Goal: Transaction & Acquisition: Purchase product/service

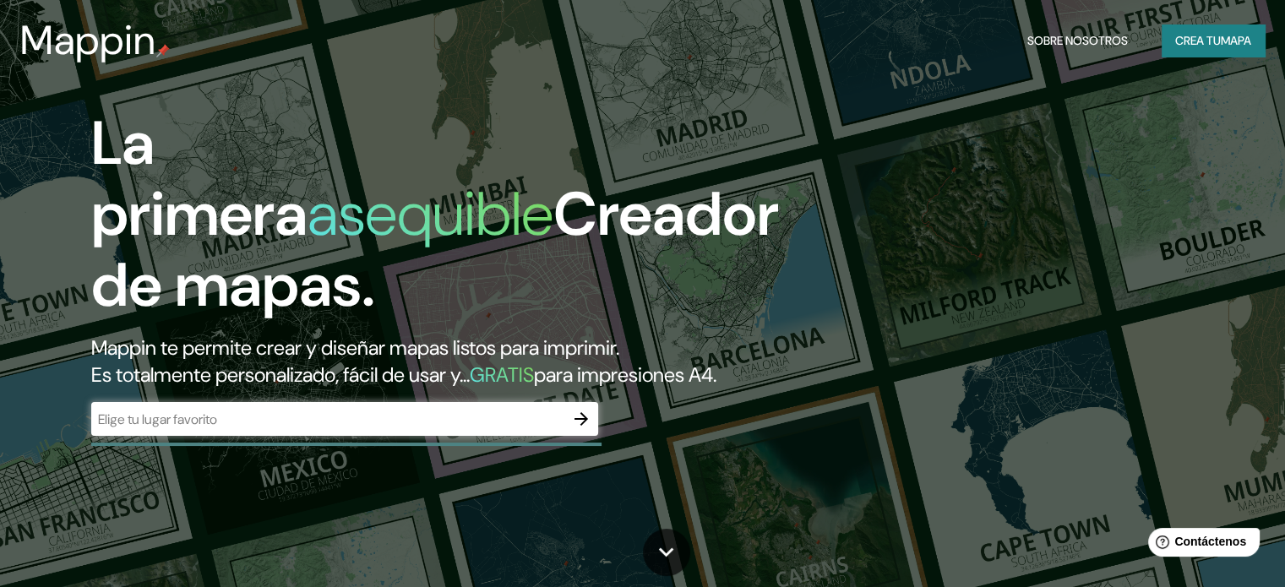
click at [197, 429] on input "text" at bounding box center [327, 419] width 473 height 19
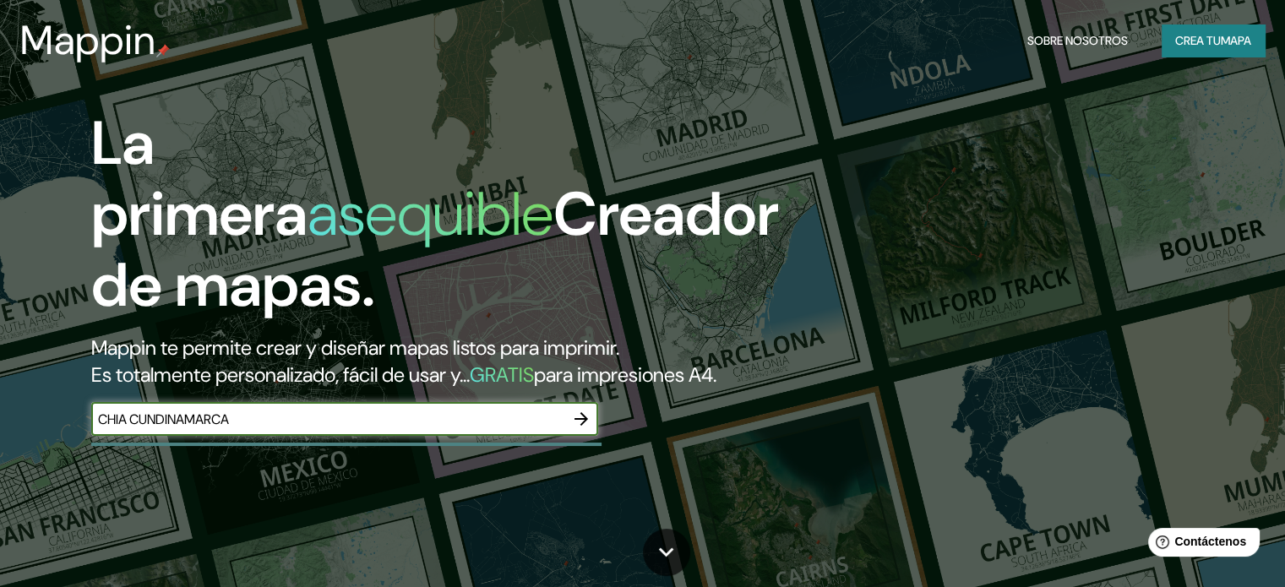
type input "CHIA CUNDINAMARCA"
click at [585, 429] on icon "button" at bounding box center [581, 419] width 20 height 20
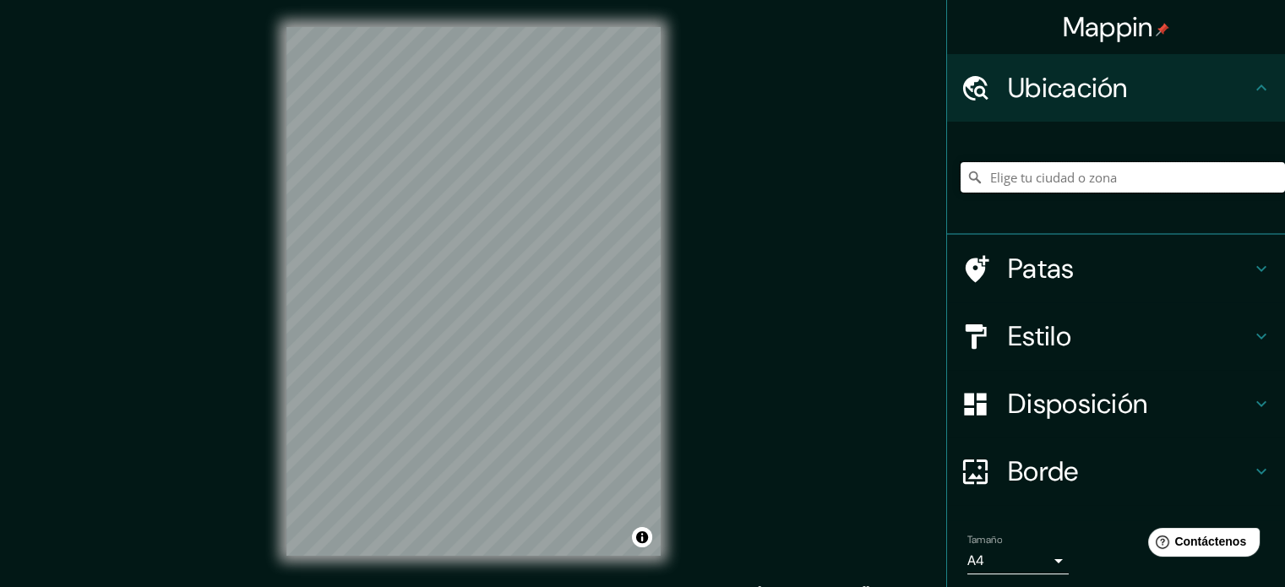
click at [1045, 178] on input "Elige tu ciudad o zona" at bounding box center [1123, 177] width 325 height 30
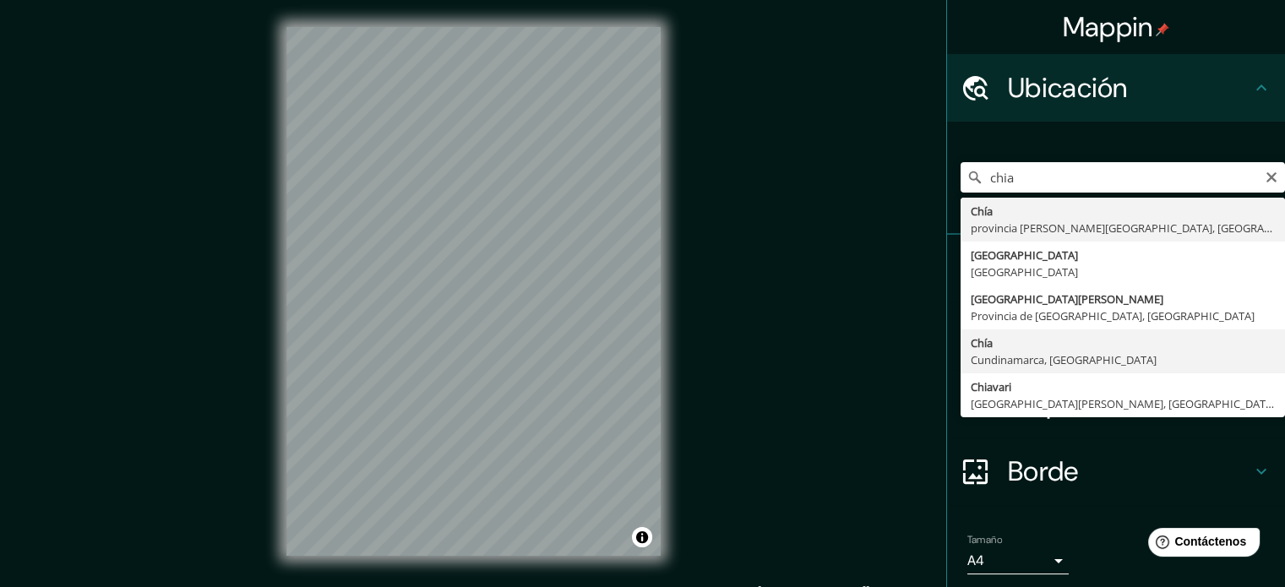
type input "Chía, [GEOGRAPHIC_DATA], [GEOGRAPHIC_DATA]"
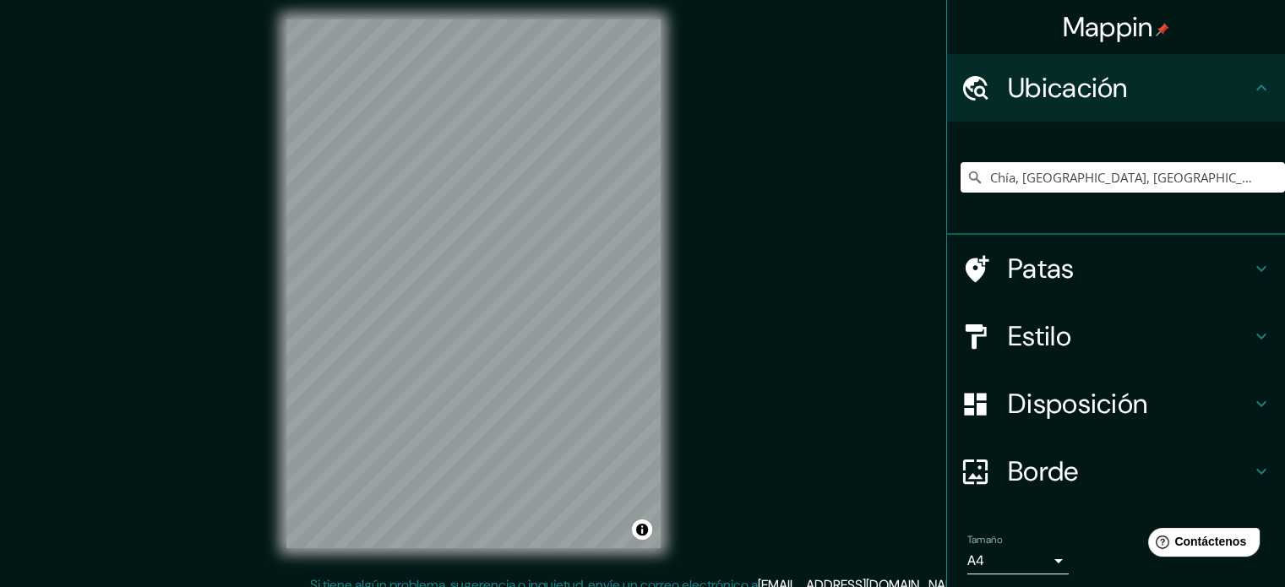
scroll to position [22, 0]
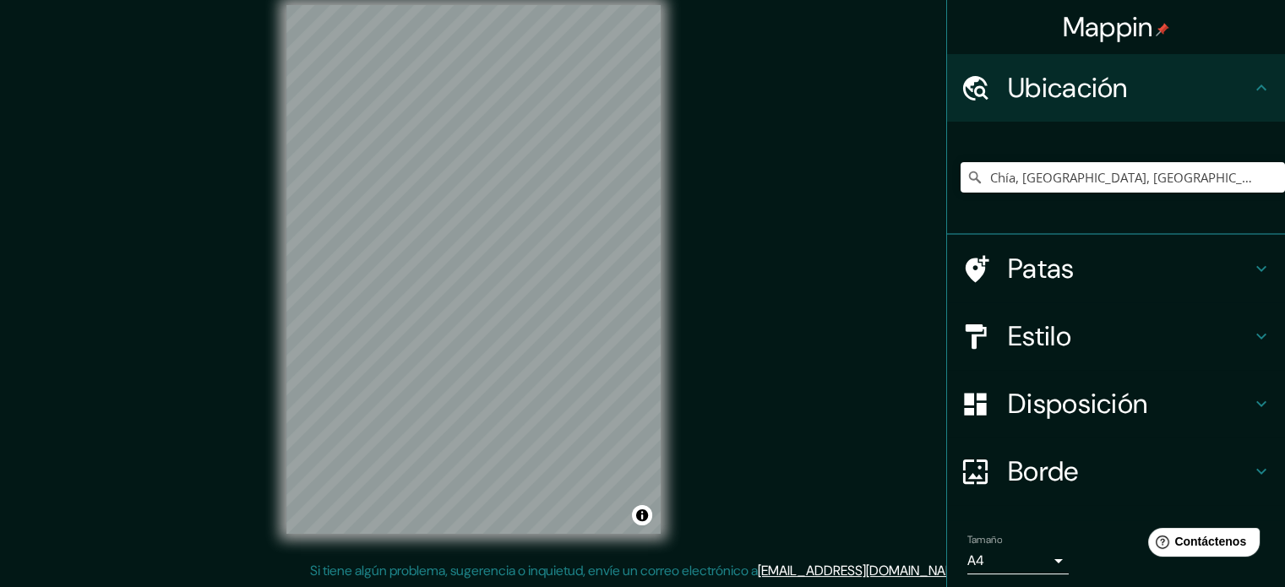
click at [1035, 336] on font "Estilo" at bounding box center [1039, 336] width 63 height 35
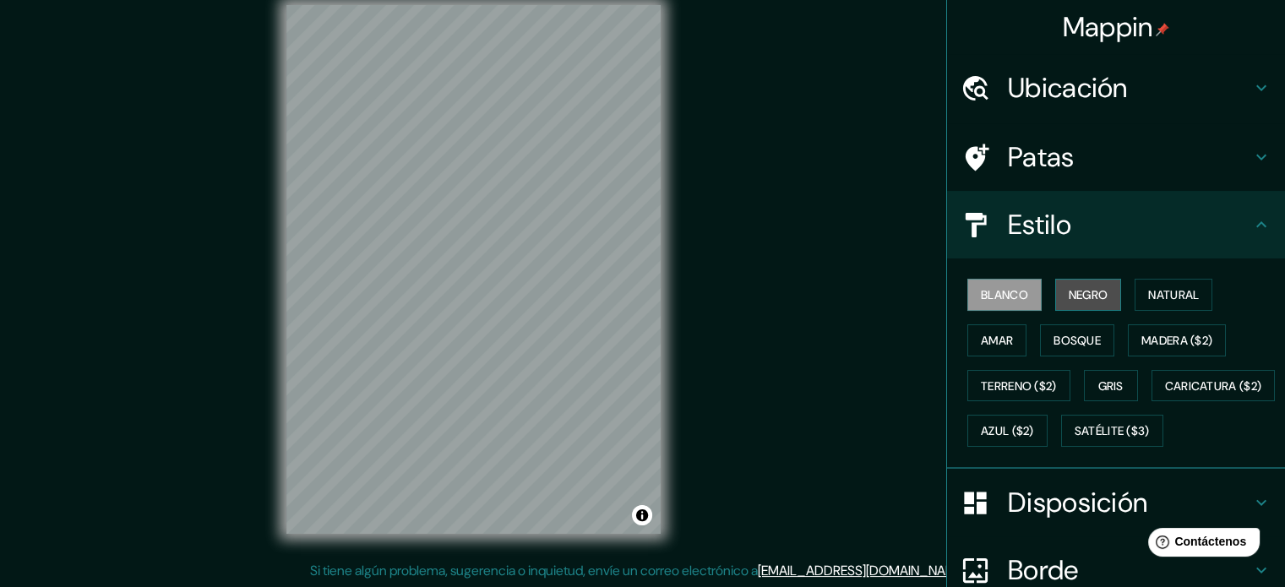
click at [1092, 295] on font "Negro" at bounding box center [1089, 294] width 40 height 15
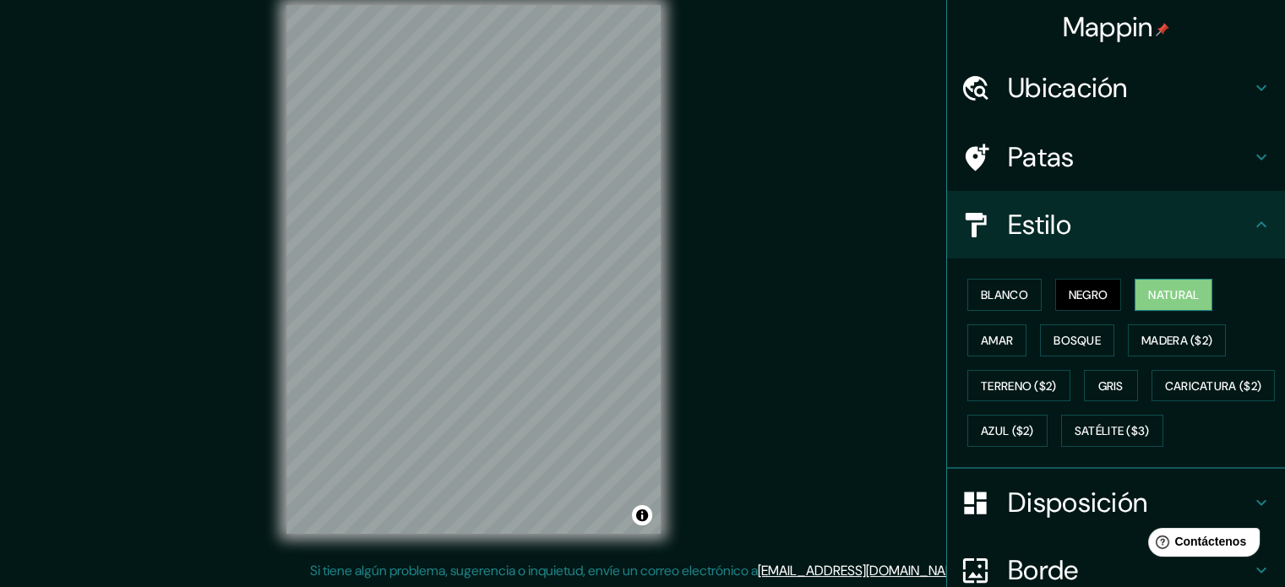
click at [1166, 292] on font "Natural" at bounding box center [1174, 294] width 51 height 15
click at [1172, 343] on font "Madera ($2)" at bounding box center [1177, 340] width 71 height 15
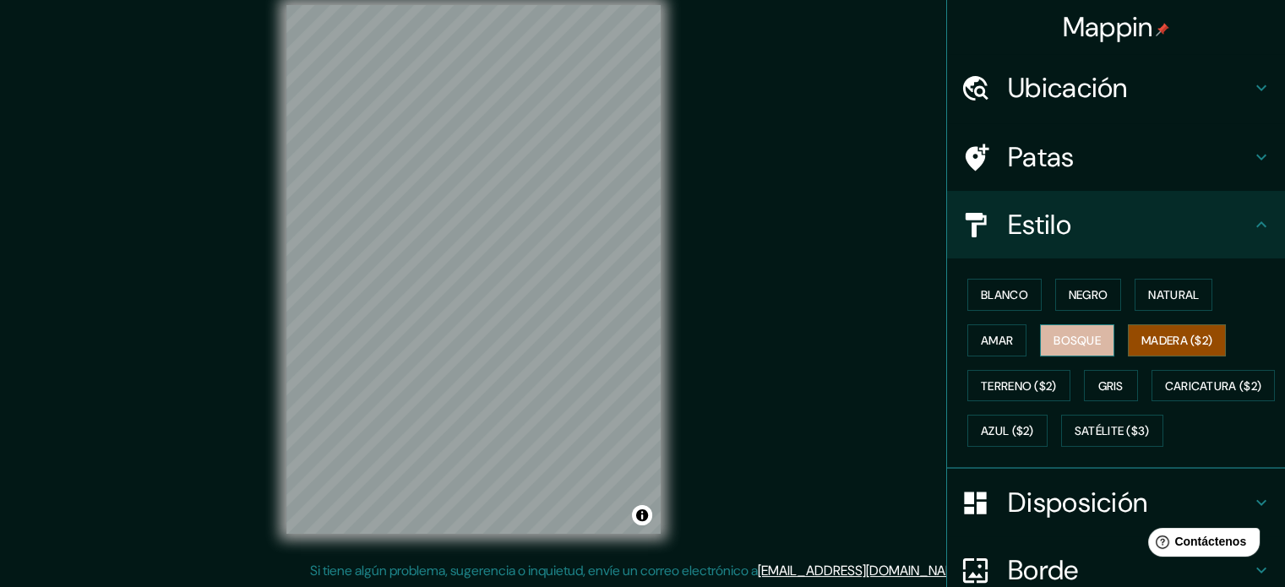
click at [1063, 330] on font "Bosque" at bounding box center [1077, 341] width 47 height 22
click at [998, 340] on font "Amar" at bounding box center [997, 340] width 32 height 15
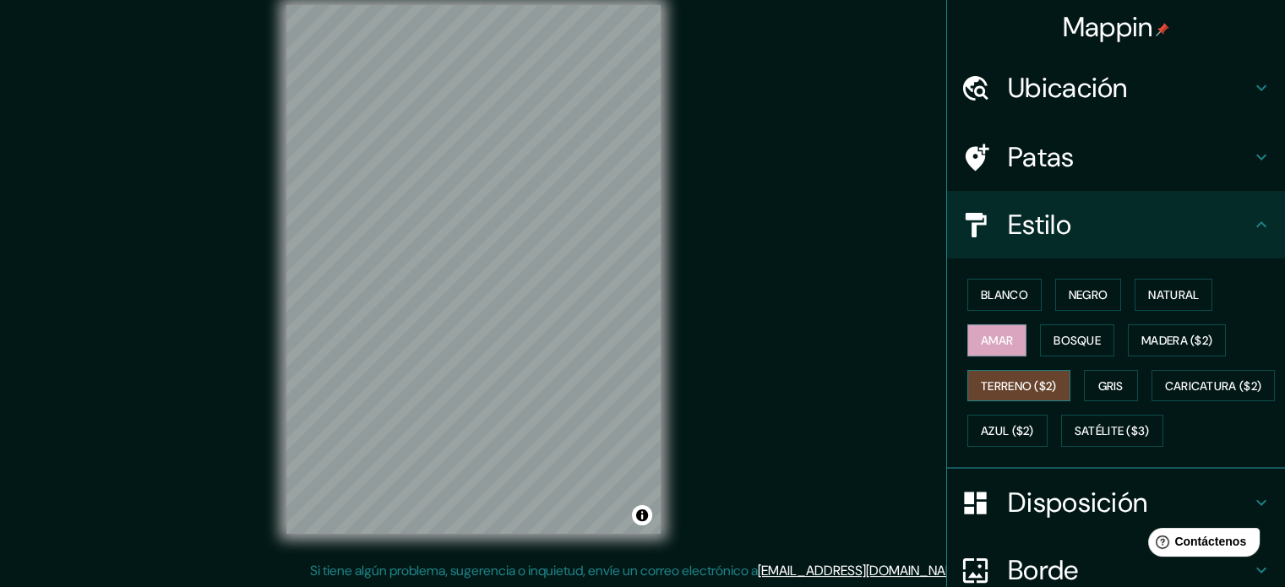
click at [1019, 385] on font "Terreno ($2)" at bounding box center [1019, 386] width 76 height 15
click at [1001, 341] on font "Amar" at bounding box center [997, 340] width 32 height 15
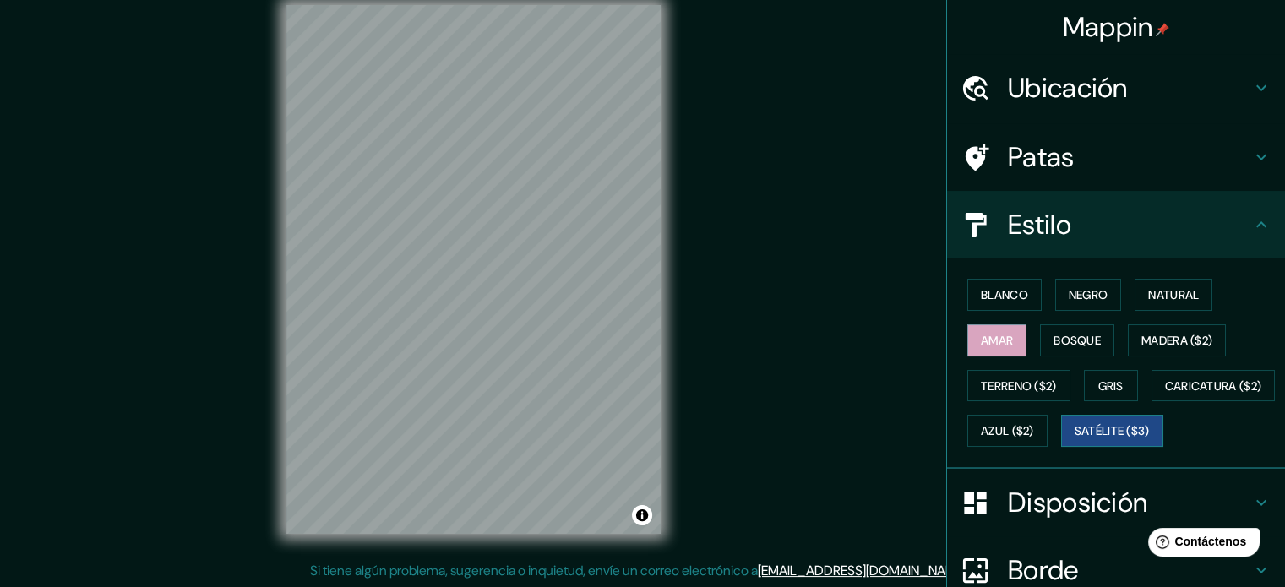
click at [1075, 439] on font "Satélite ($3)" at bounding box center [1112, 431] width 75 height 15
click at [1165, 397] on font "Caricatura ($2)" at bounding box center [1213, 386] width 97 height 22
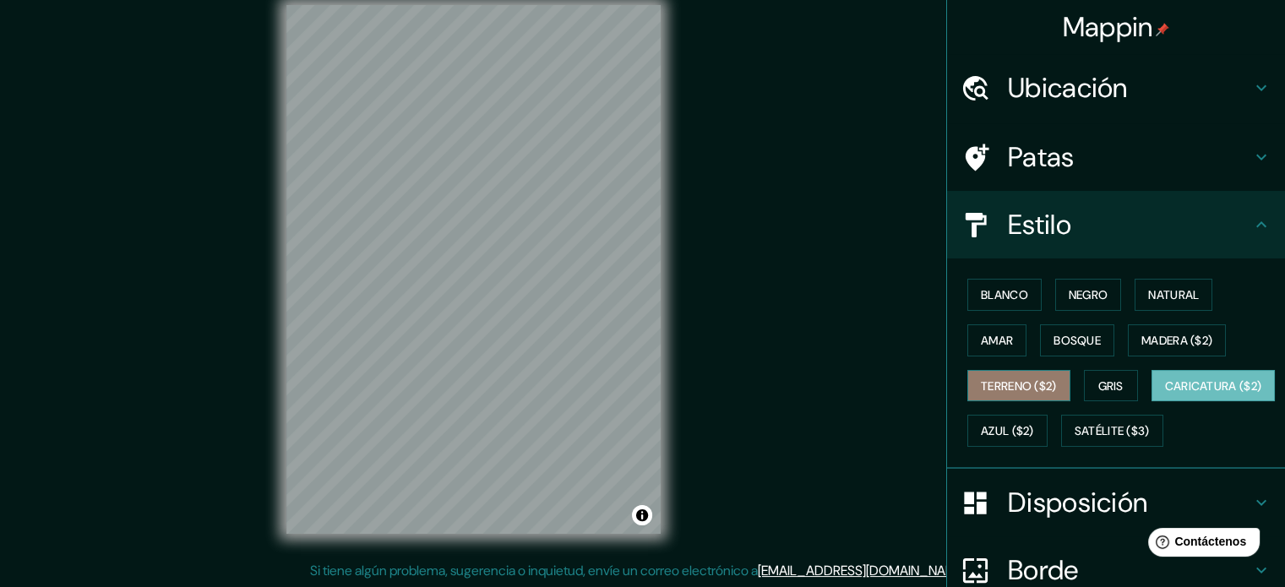
click at [994, 382] on font "Terreno ($2)" at bounding box center [1019, 386] width 76 height 15
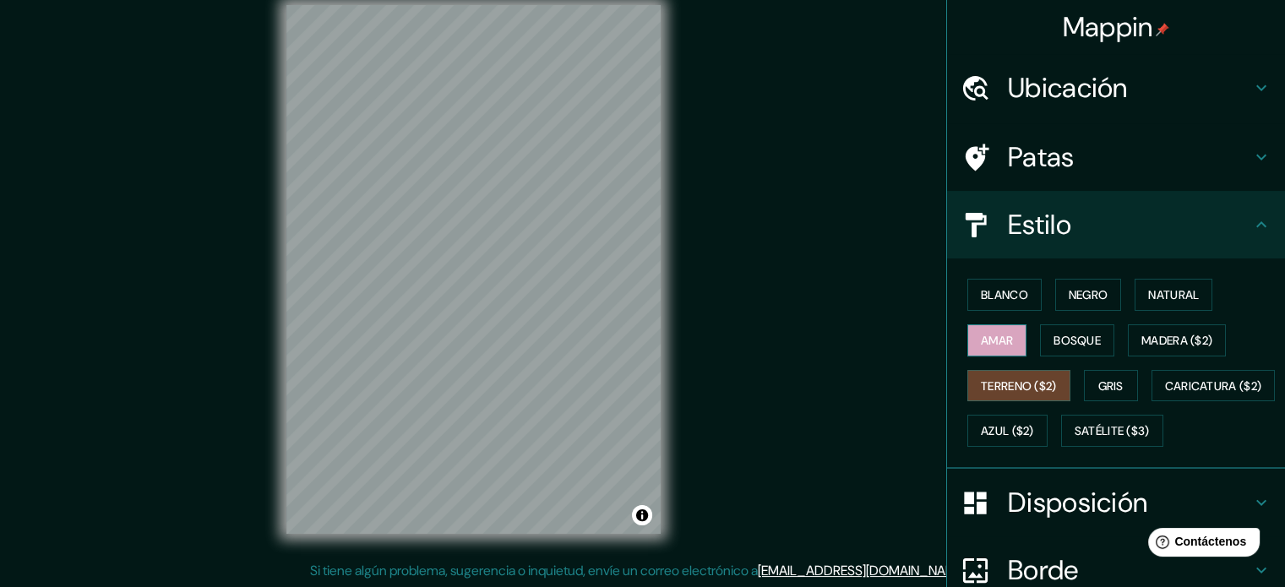
click at [986, 337] on font "Amar" at bounding box center [997, 340] width 32 height 15
click at [994, 302] on font "Blanco" at bounding box center [1004, 295] width 47 height 22
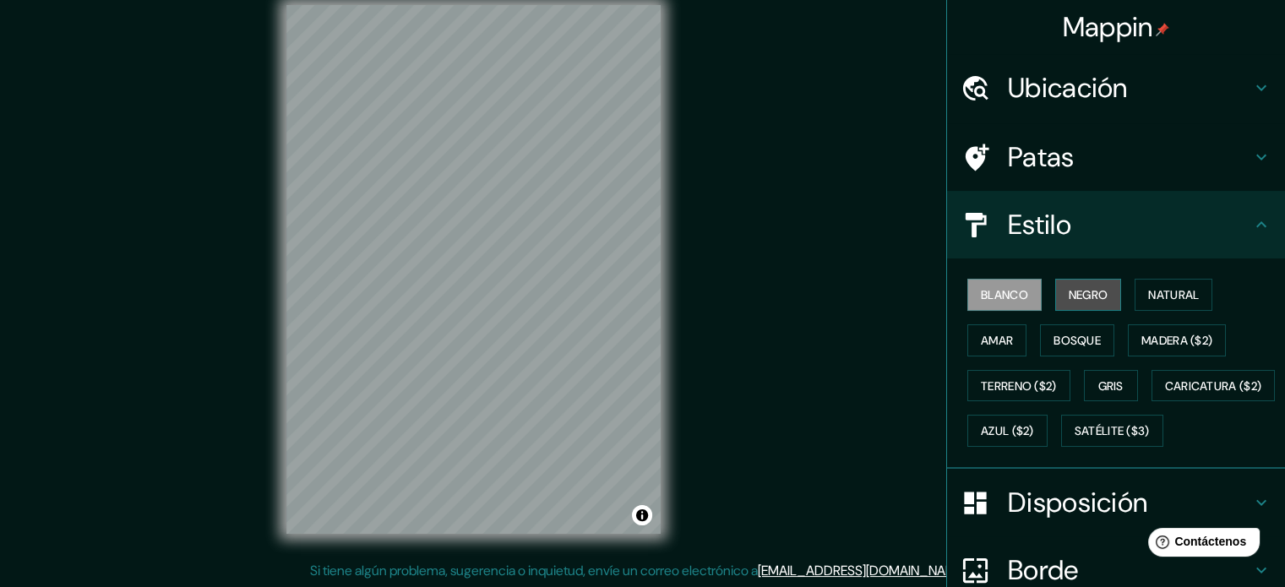
click at [1076, 293] on font "Negro" at bounding box center [1089, 294] width 40 height 15
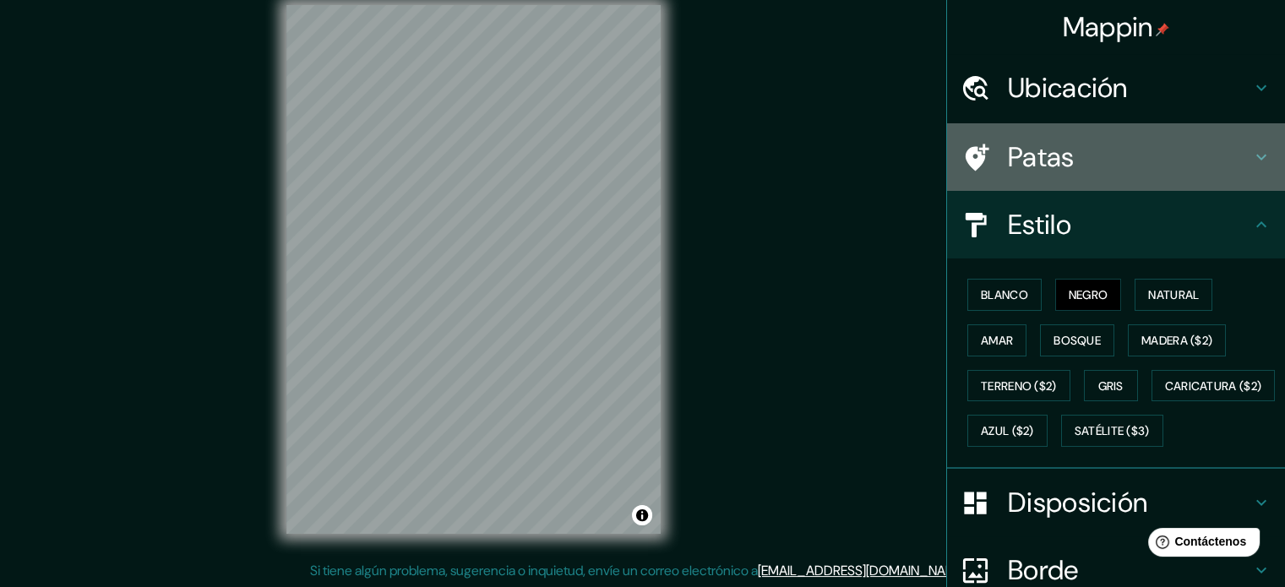
click at [1078, 148] on h4 "Patas" at bounding box center [1129, 157] width 243 height 34
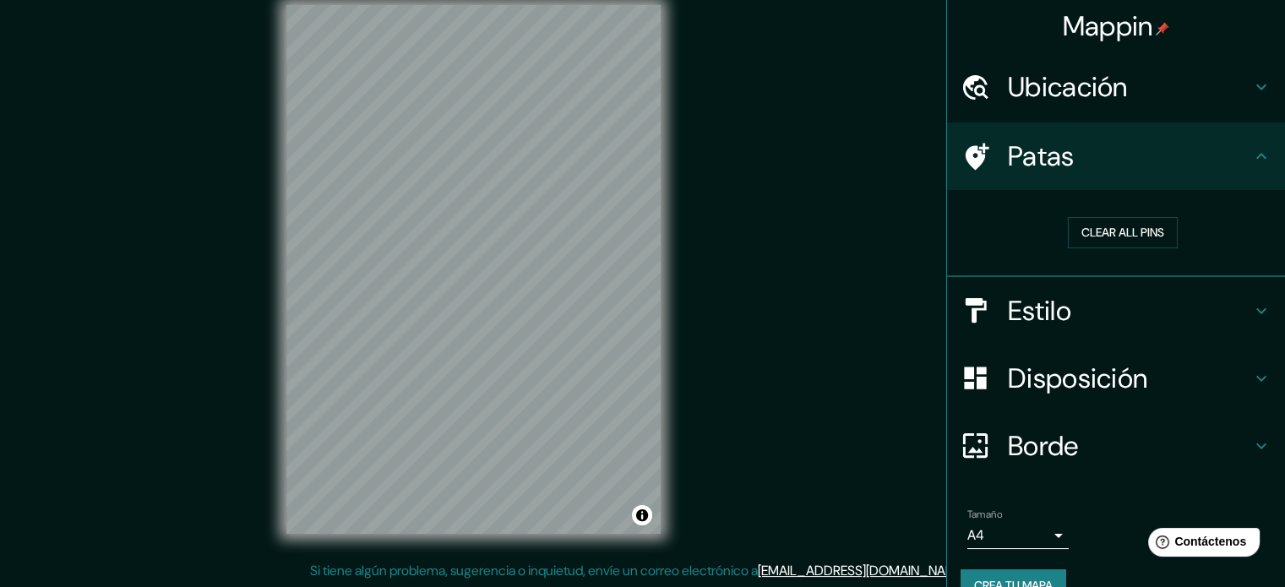
scroll to position [0, 0]
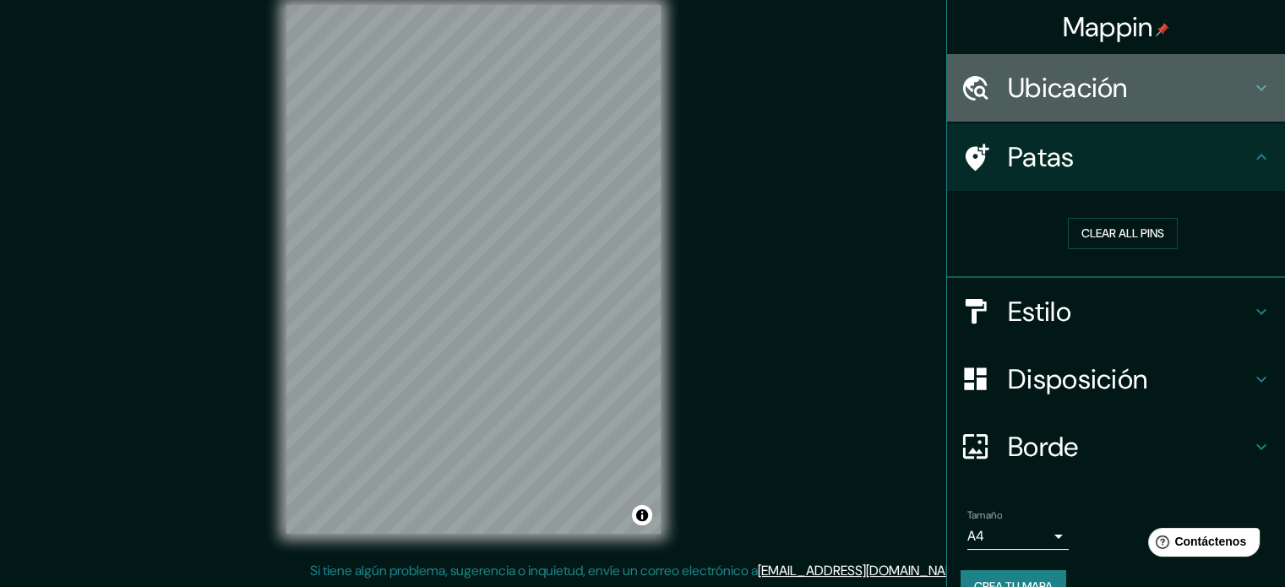
click at [1062, 92] on font "Ubicación" at bounding box center [1068, 87] width 120 height 35
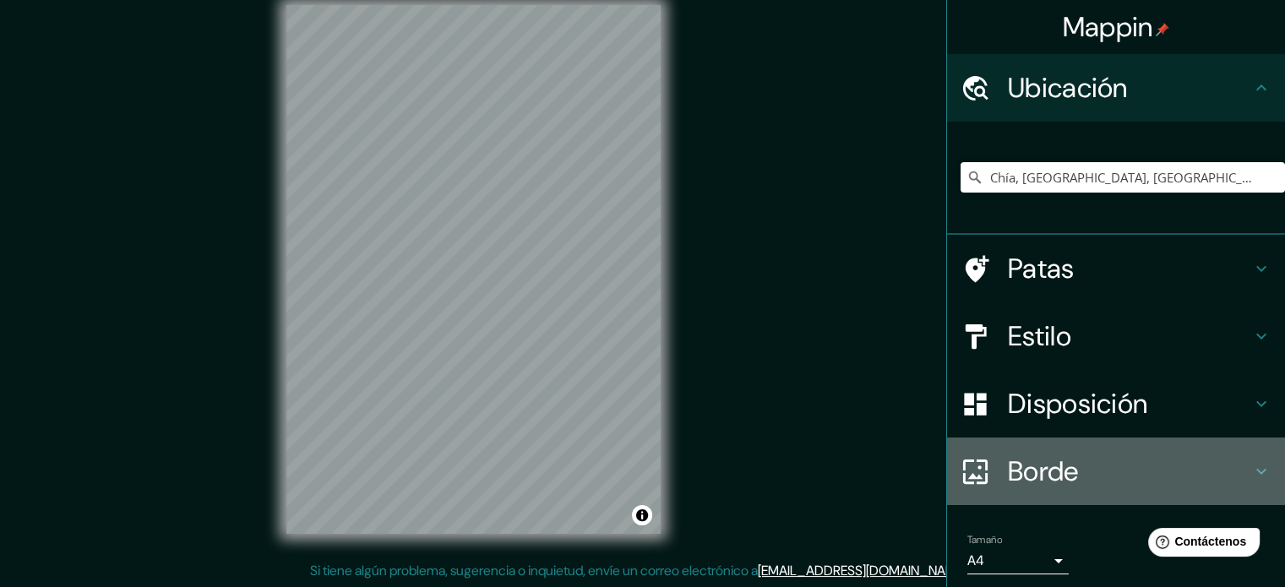
click at [1008, 470] on font "Borde" at bounding box center [1043, 471] width 71 height 35
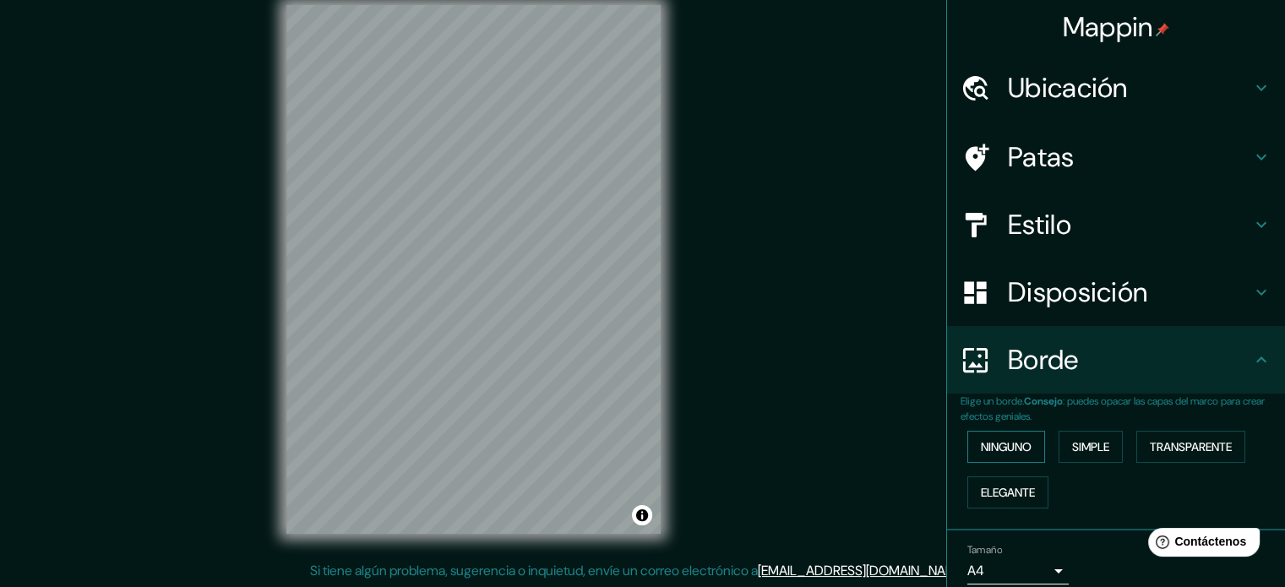
click at [1013, 448] on font "Ninguno" at bounding box center [1006, 446] width 51 height 15
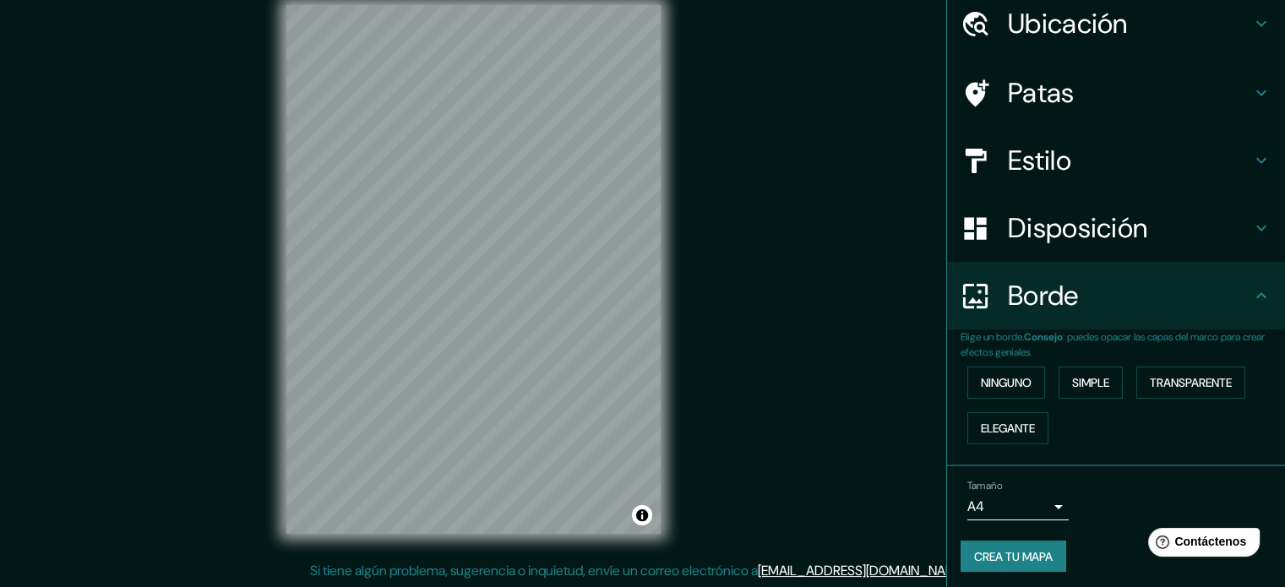
scroll to position [68, 0]
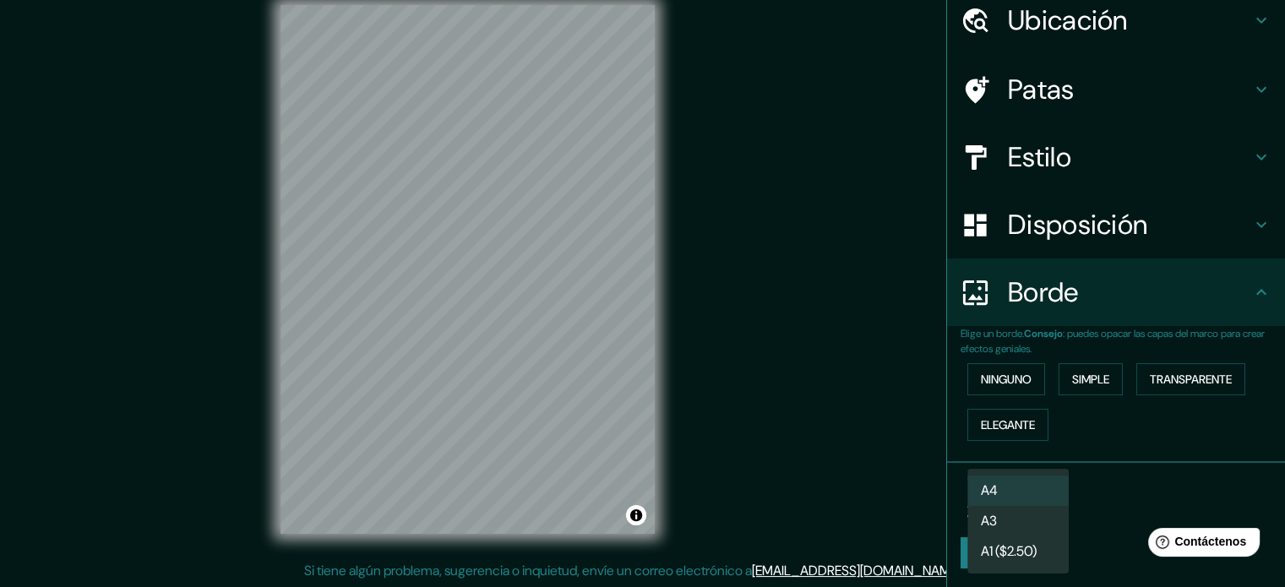
click at [1013, 499] on body "Mappin Ubicación Chía, [GEOGRAPHIC_DATA], [GEOGRAPHIC_DATA] Patas Estilo Dispos…" at bounding box center [642, 271] width 1285 height 587
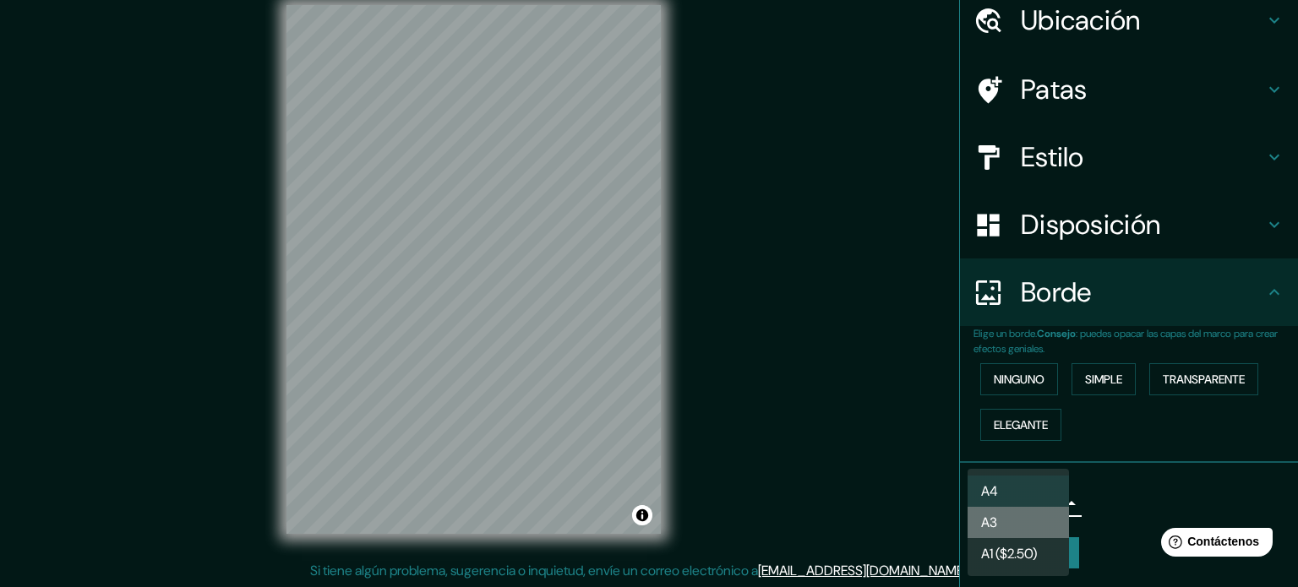
click at [1014, 520] on li "A3" at bounding box center [1018, 522] width 101 height 31
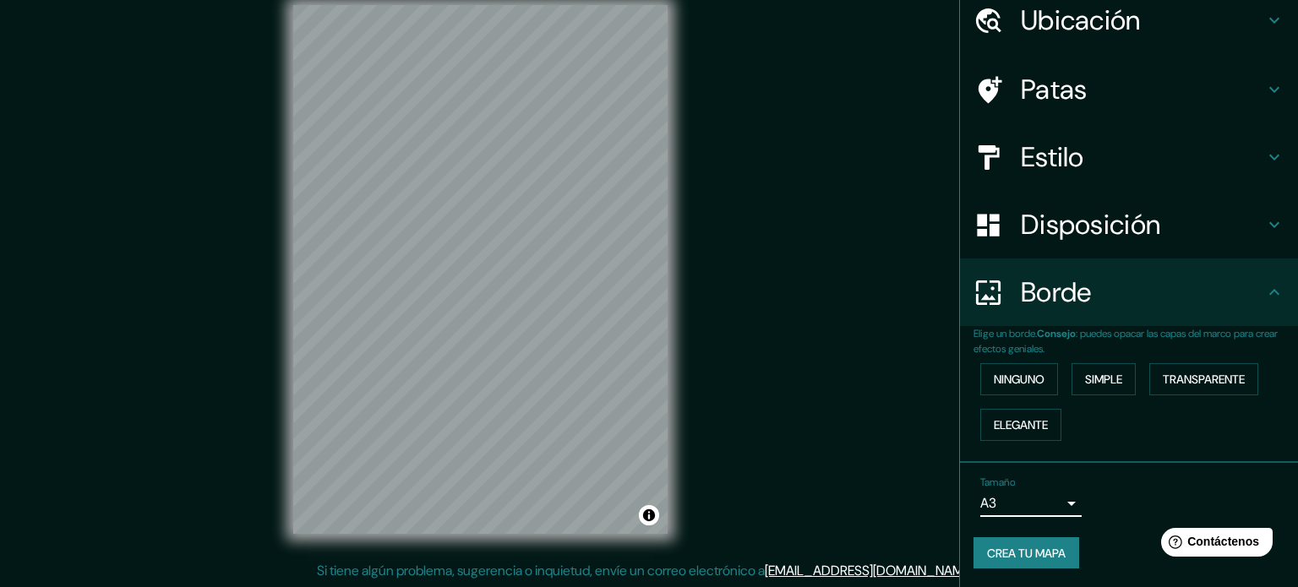
click at [1018, 497] on body "Mappin Ubicación Chía, [GEOGRAPHIC_DATA], [GEOGRAPHIC_DATA] Patas Estilo Dispos…" at bounding box center [649, 271] width 1298 height 587
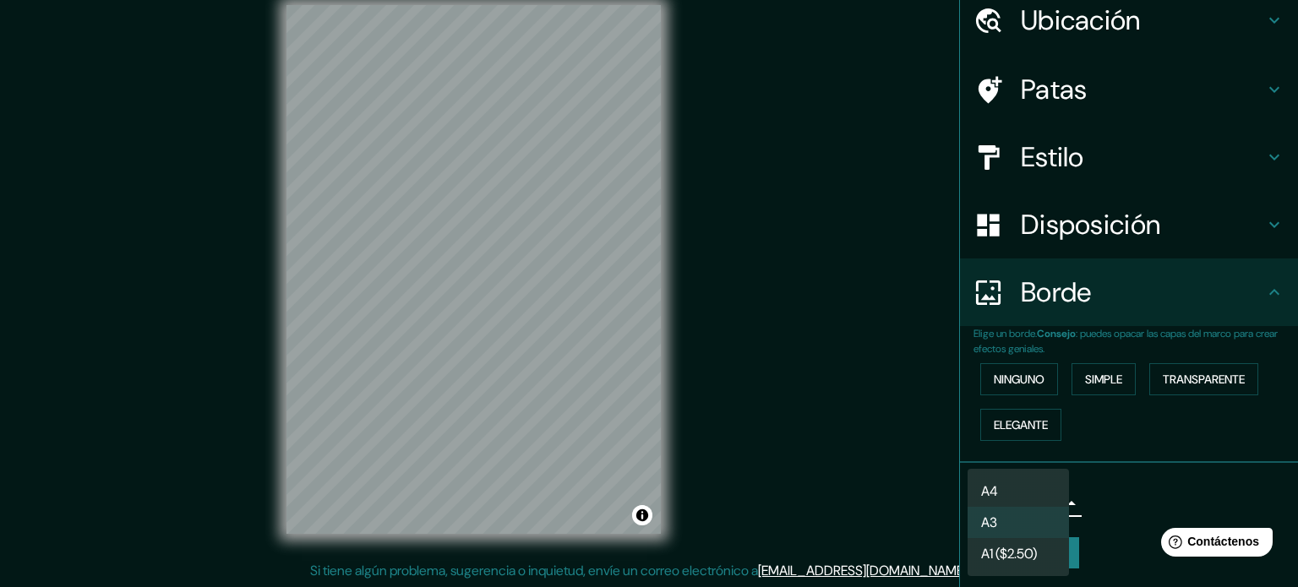
click at [1018, 486] on li "A4" at bounding box center [1018, 491] width 101 height 31
type input "single"
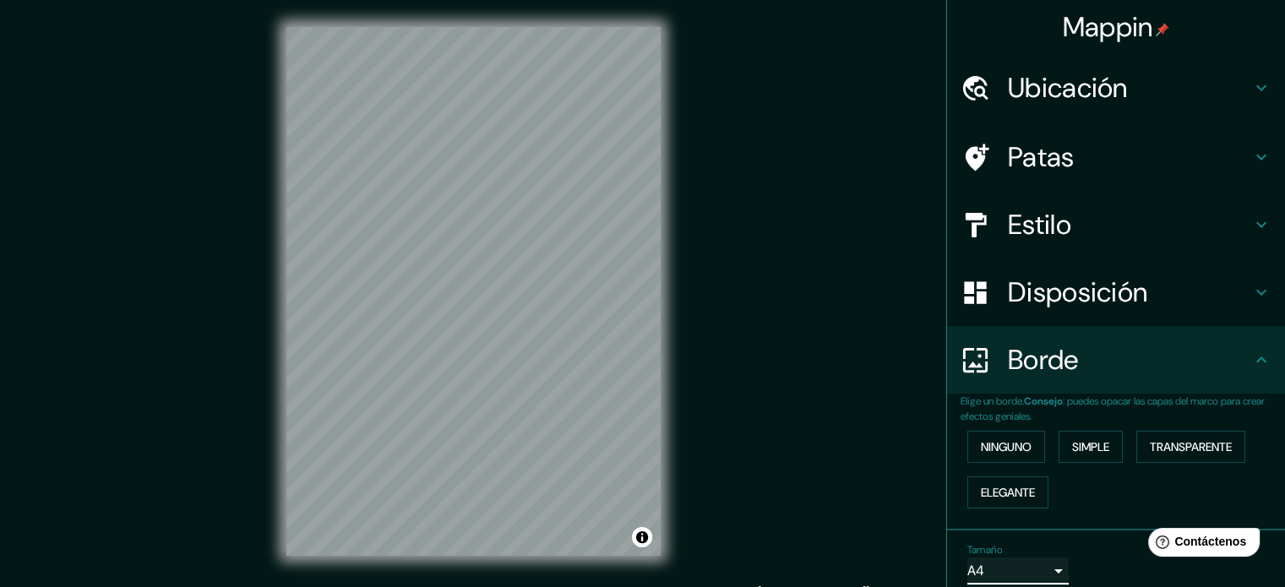
scroll to position [0, 0]
